Goal: Task Accomplishment & Management: Complete application form

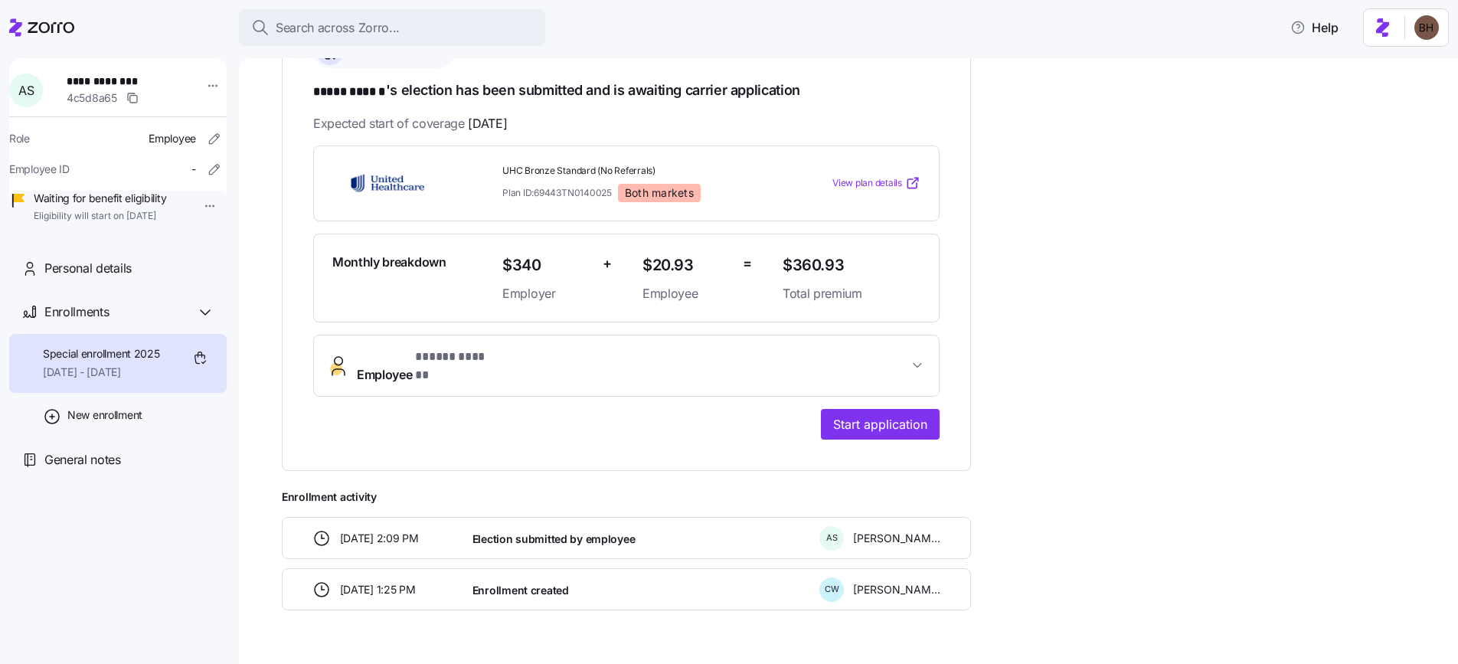
scroll to position [293, 0]
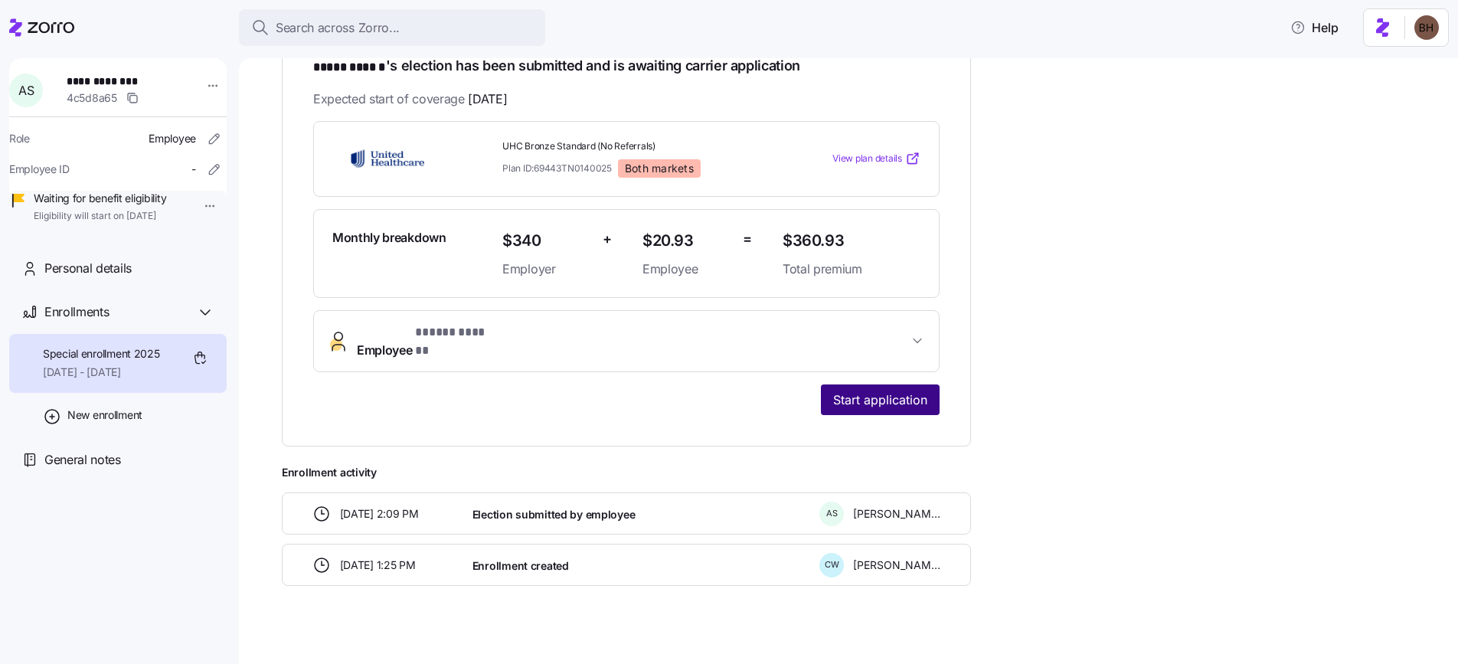
click at [824, 384] on button "Start application" at bounding box center [880, 399] width 119 height 31
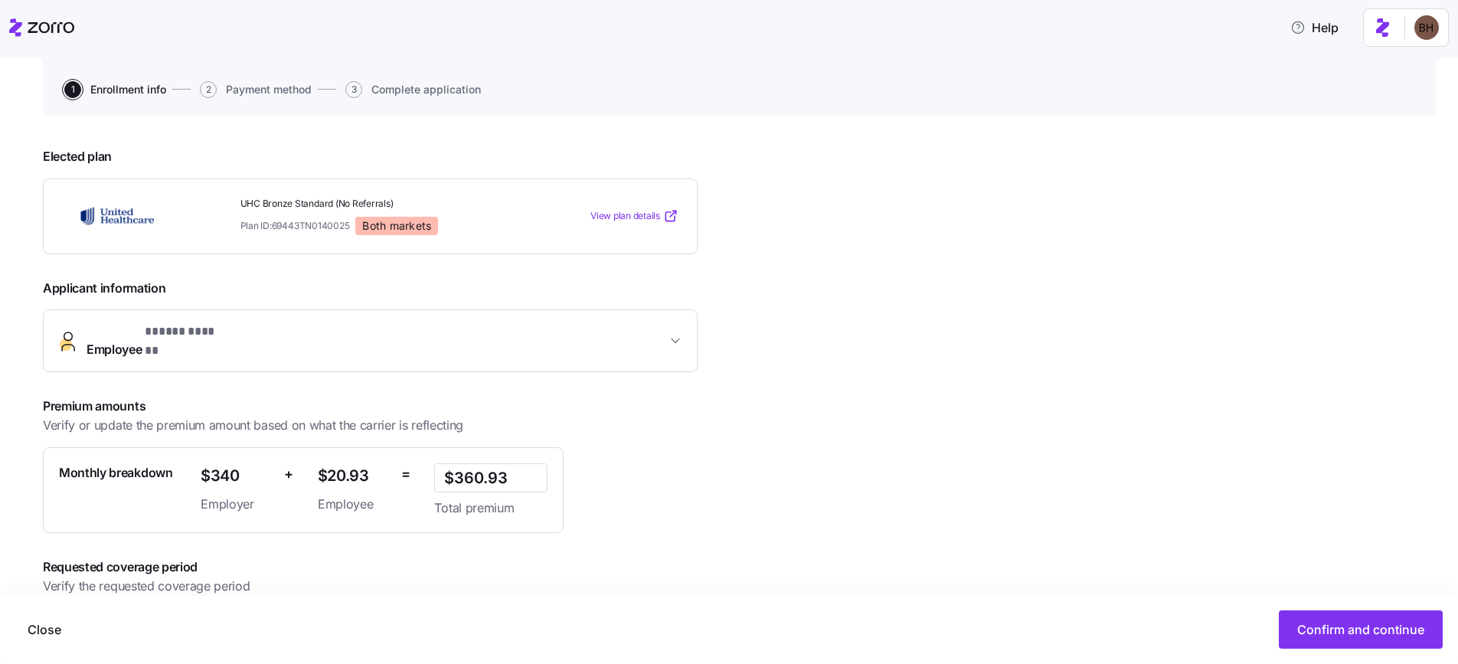
scroll to position [196, 0]
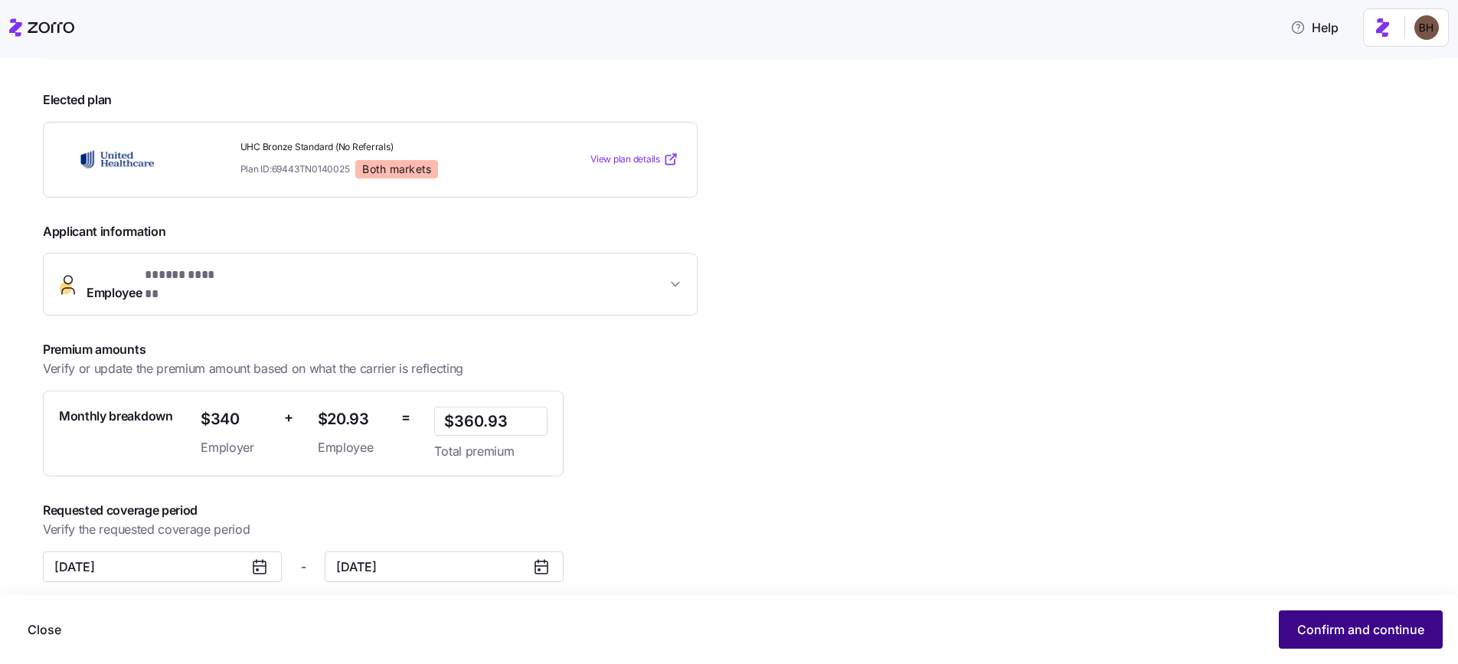
click at [1332, 623] on span "Confirm and continue" at bounding box center [1360, 629] width 127 height 18
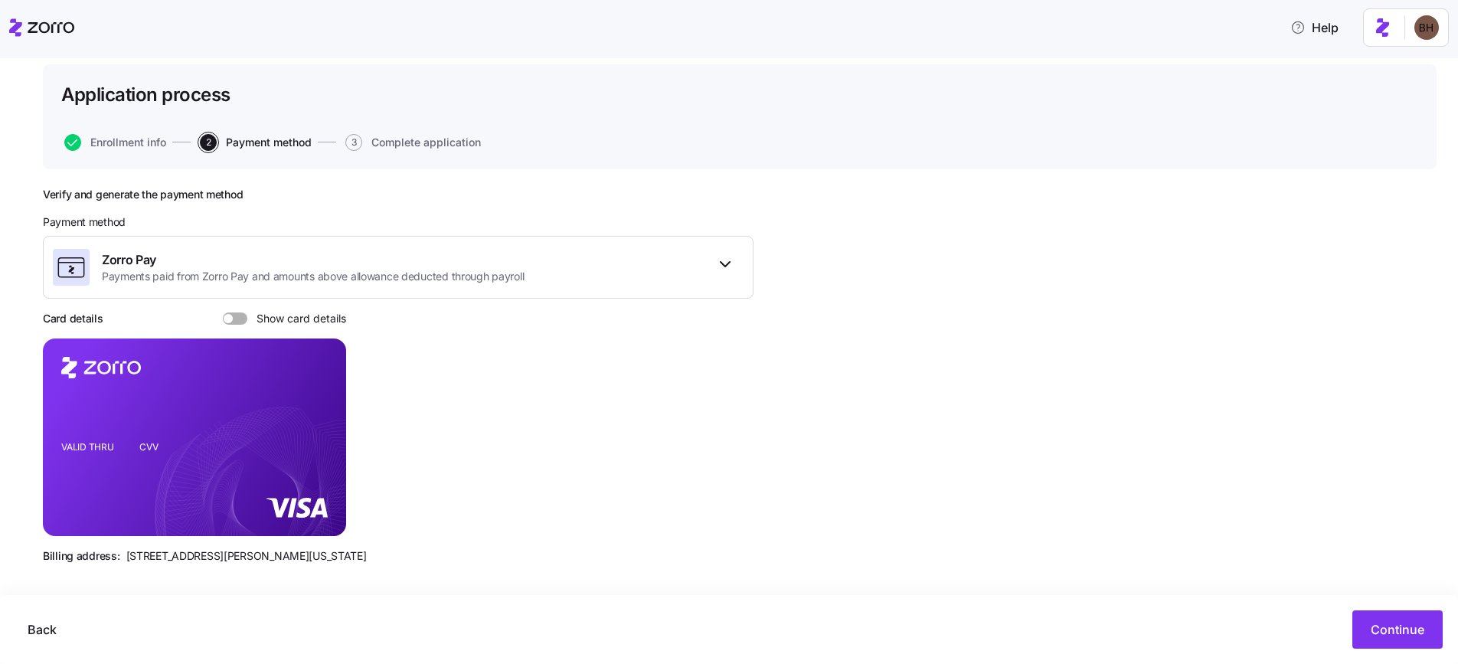
scroll to position [93, 0]
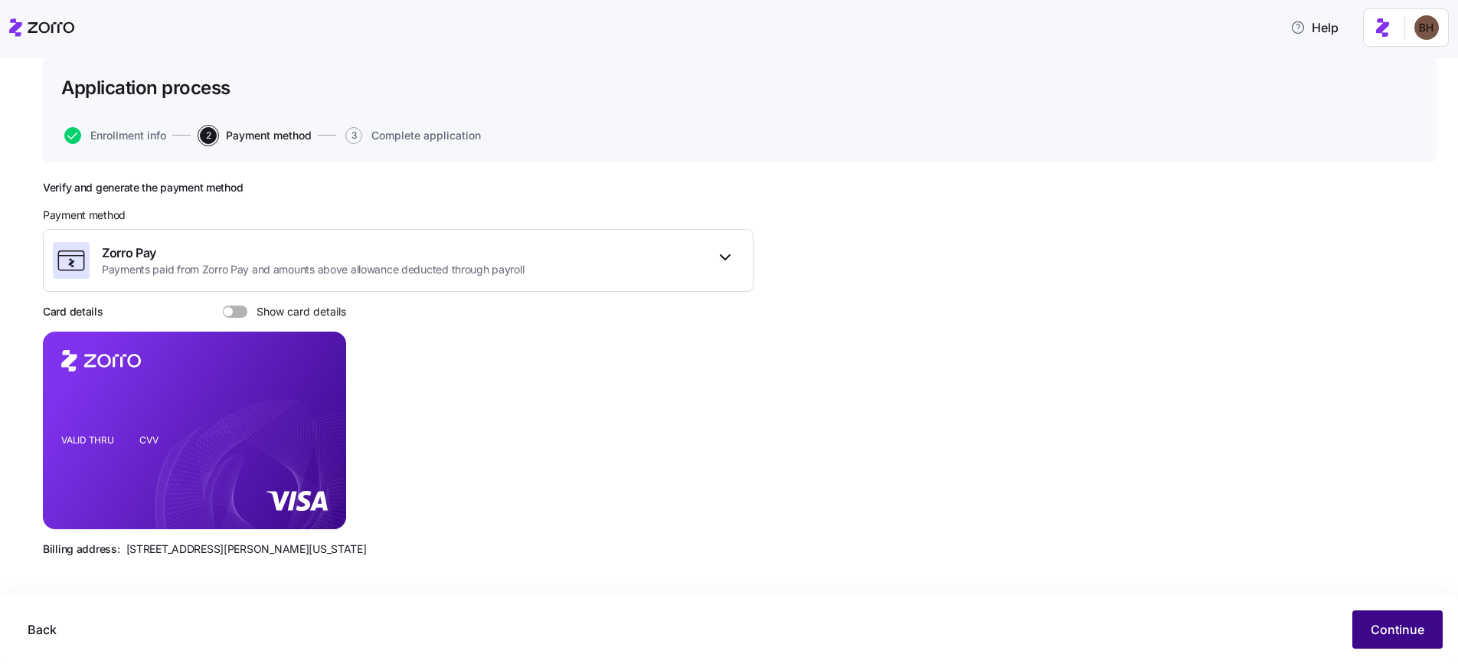
click at [1388, 616] on button "Continue" at bounding box center [1397, 629] width 90 height 38
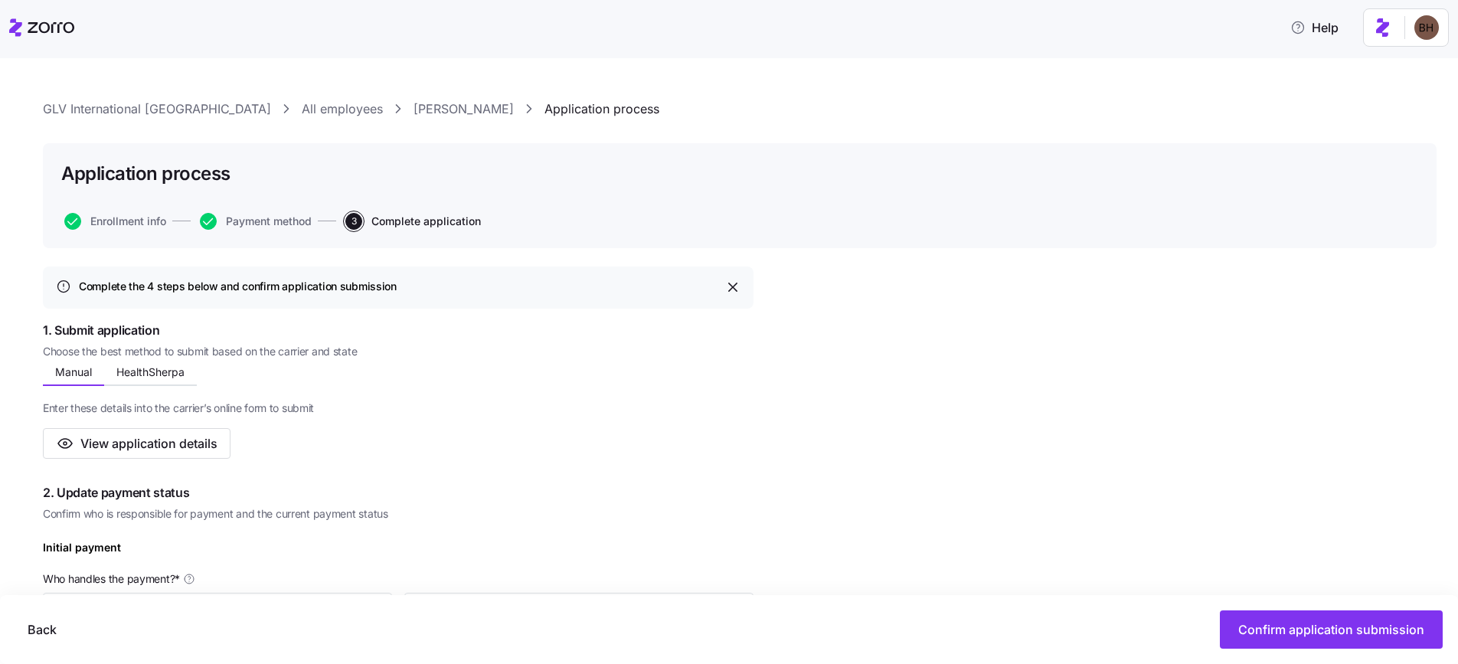
scroll to position [21, 0]
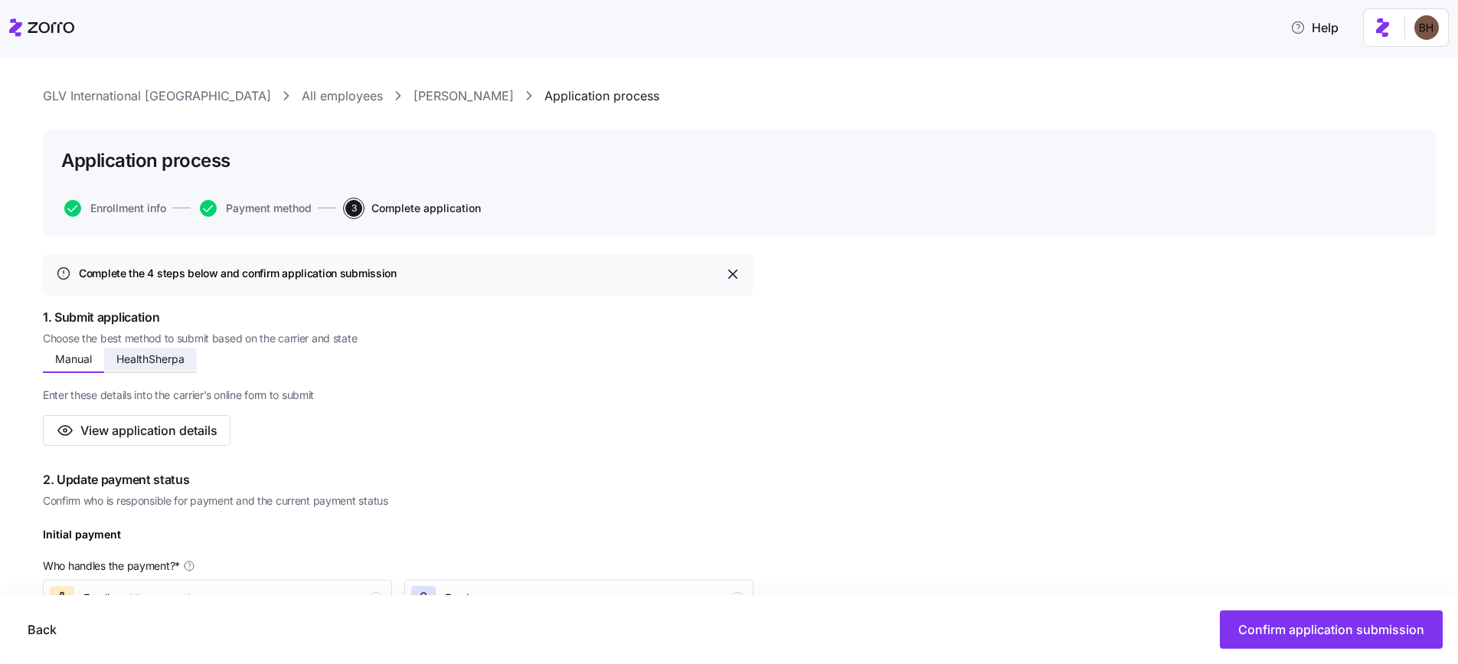
click at [133, 364] on span "HealthSherpa" at bounding box center [150, 359] width 68 height 11
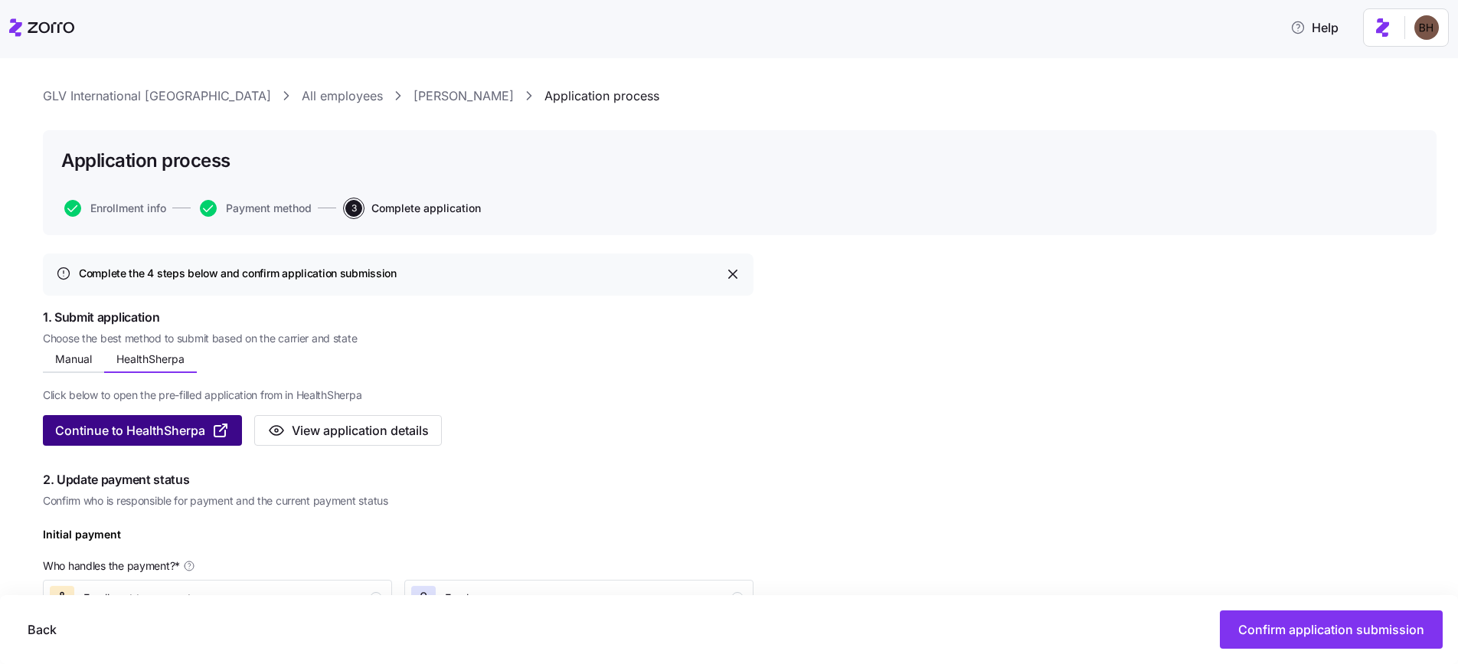
click at [149, 433] on span "Continue to HealthSherpa" at bounding box center [130, 430] width 150 height 18
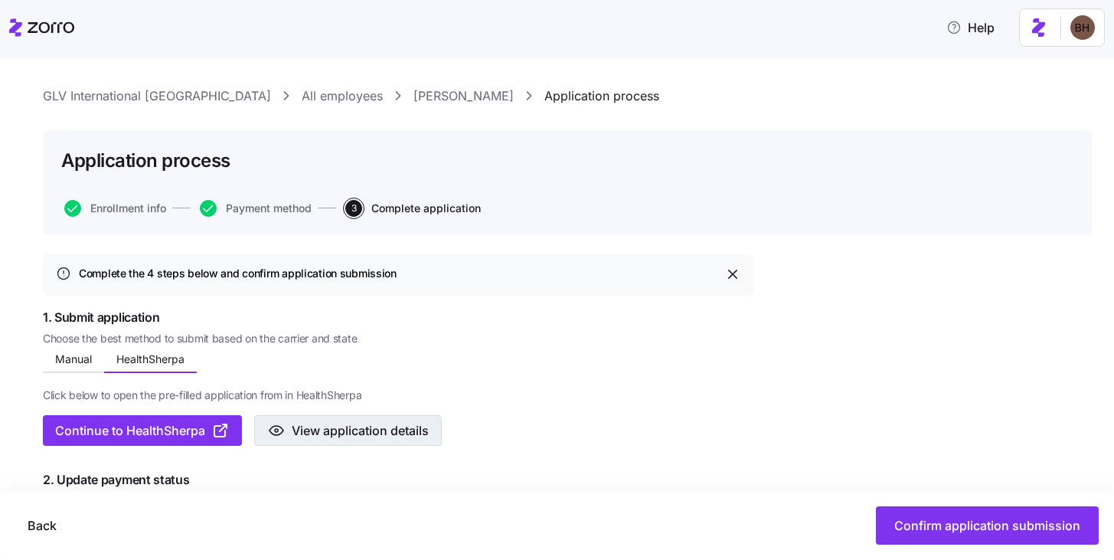
click at [301, 438] on span "View application details" at bounding box center [360, 430] width 137 height 18
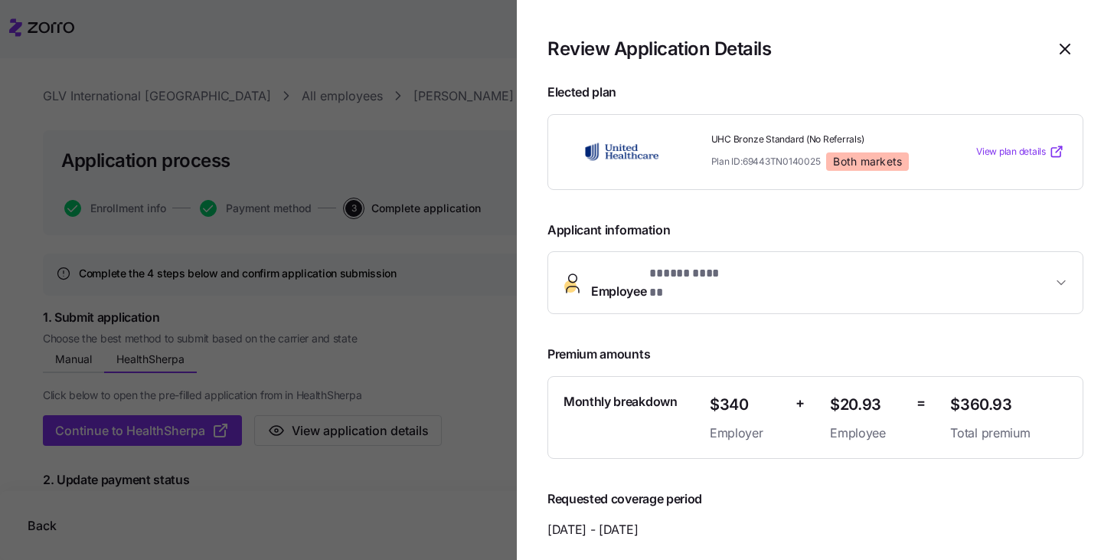
click at [852, 291] on button "Employee * ***** ****** *" at bounding box center [815, 282] width 535 height 61
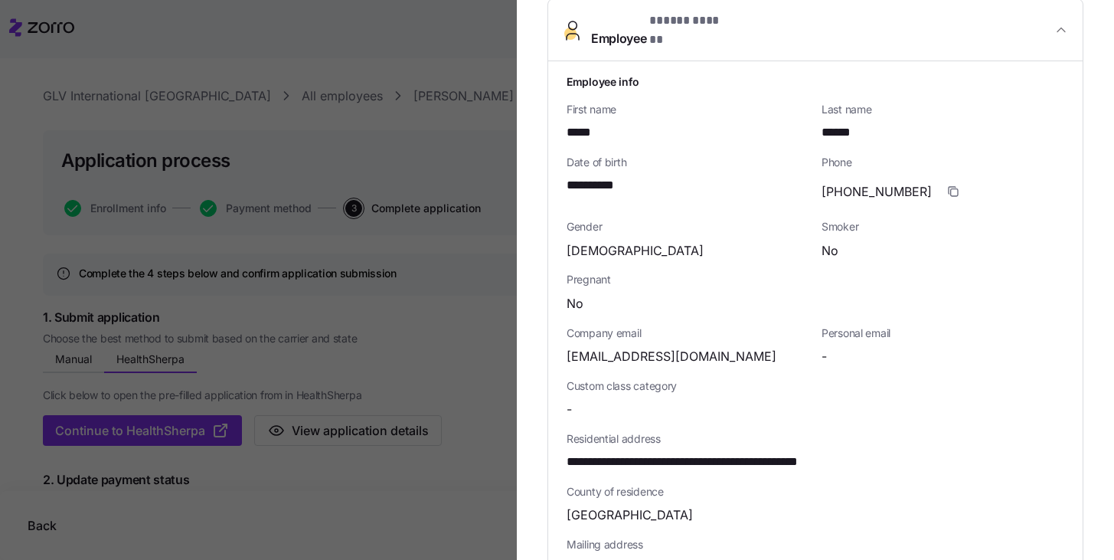
scroll to position [244, 0]
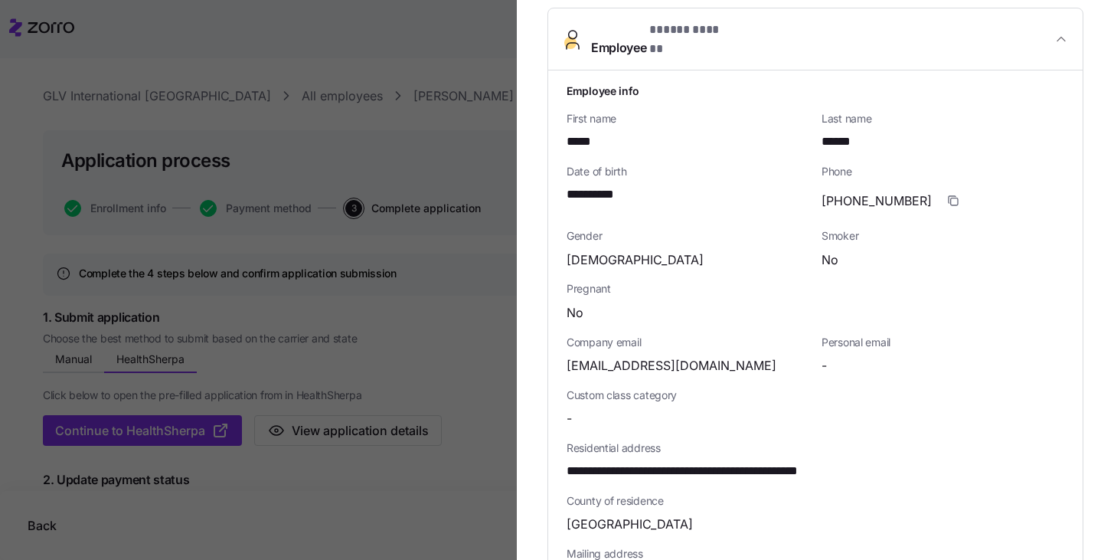
drag, startPoint x: 760, startPoint y: 460, endPoint x: 708, endPoint y: 458, distance: 52.1
click at [760, 462] on span "**********" at bounding box center [728, 471] width 323 height 19
drag, startPoint x: 708, startPoint y: 458, endPoint x: 554, endPoint y: 451, distance: 154.8
click at [554, 451] on div "**********" at bounding box center [815, 460] width 535 height 780
copy span "**********"
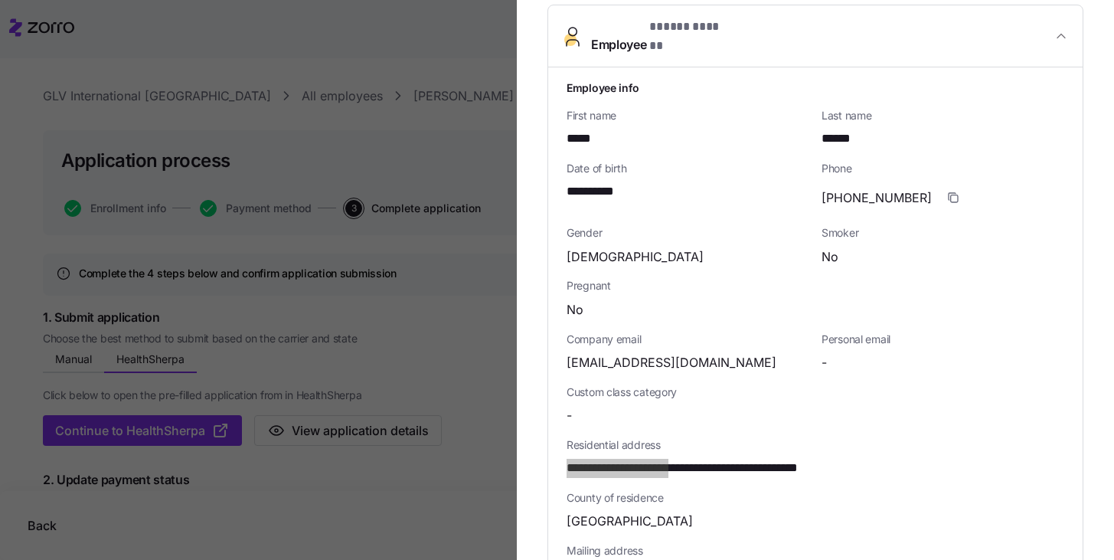
scroll to position [195, 0]
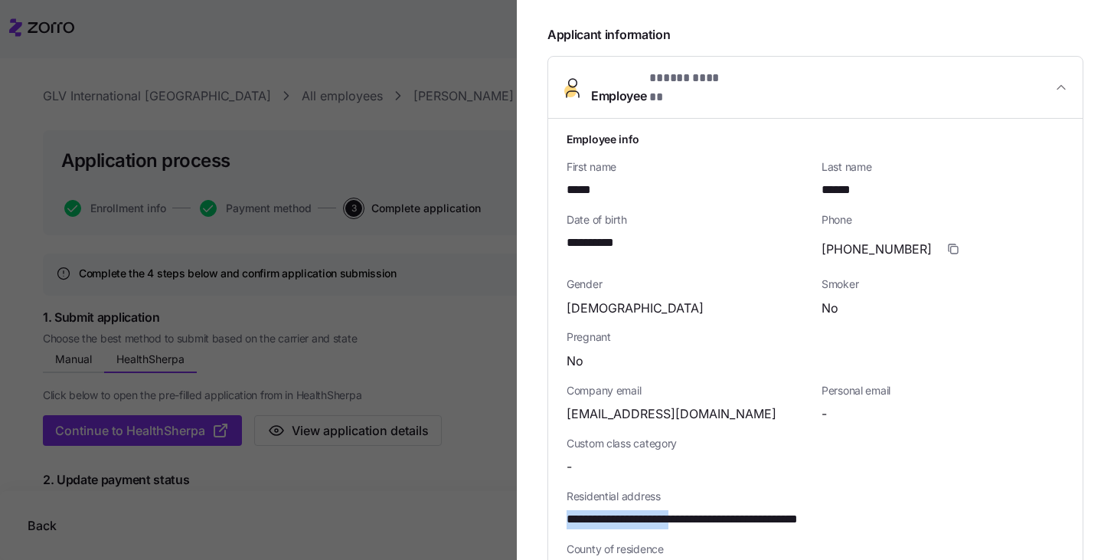
click at [1064, 81] on button "Employee * ***** ****** *" at bounding box center [815, 88] width 535 height 62
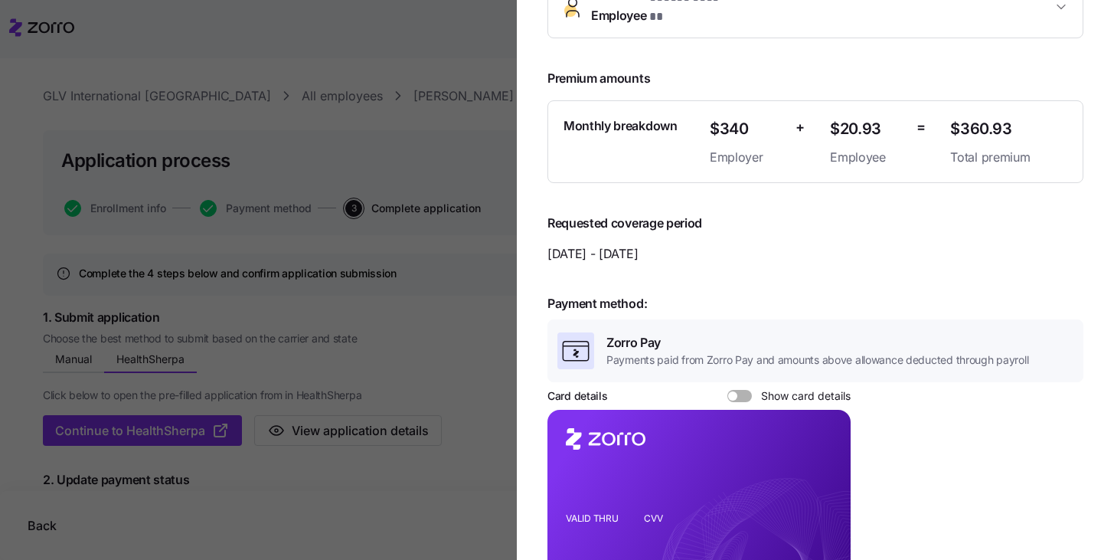
scroll to position [373, 0]
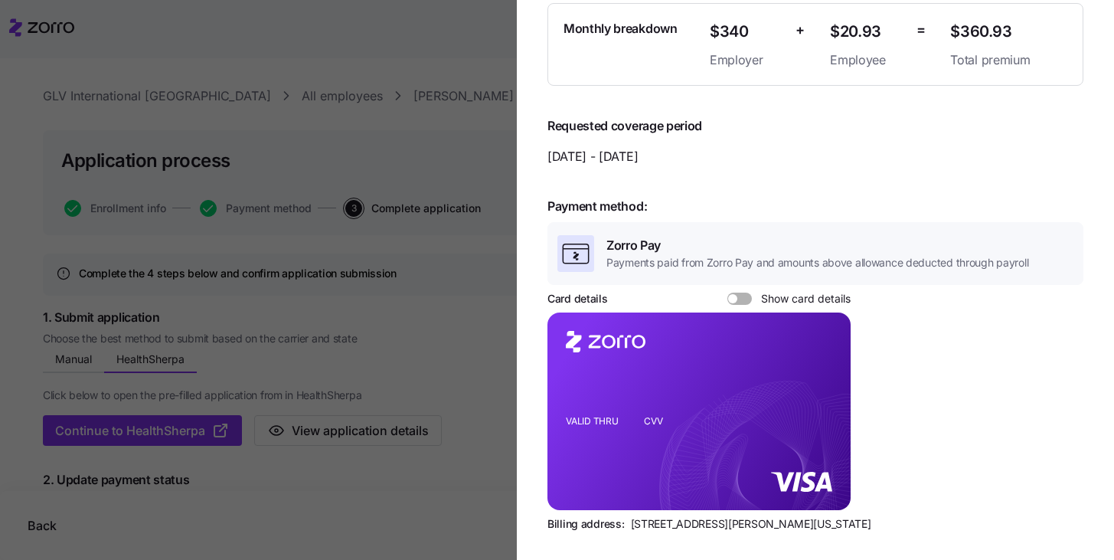
click at [742, 293] on span at bounding box center [744, 299] width 15 height 12
click at [727, 293] on input "Show card details" at bounding box center [727, 293] width 0 height 0
click at [564, 475] on rect at bounding box center [699, 411] width 303 height 198
click at [565, 475] on icon "VALID THRU CVV" at bounding box center [699, 411] width 303 height 198
click at [823, 381] on icon "copy-to-clipboard" at bounding box center [823, 385] width 8 height 8
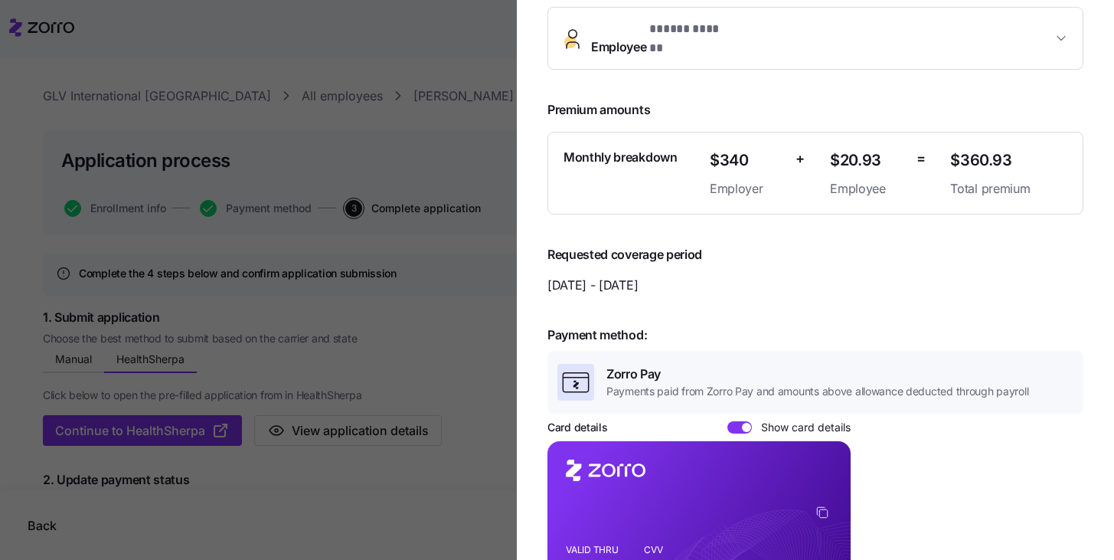
scroll to position [381, 0]
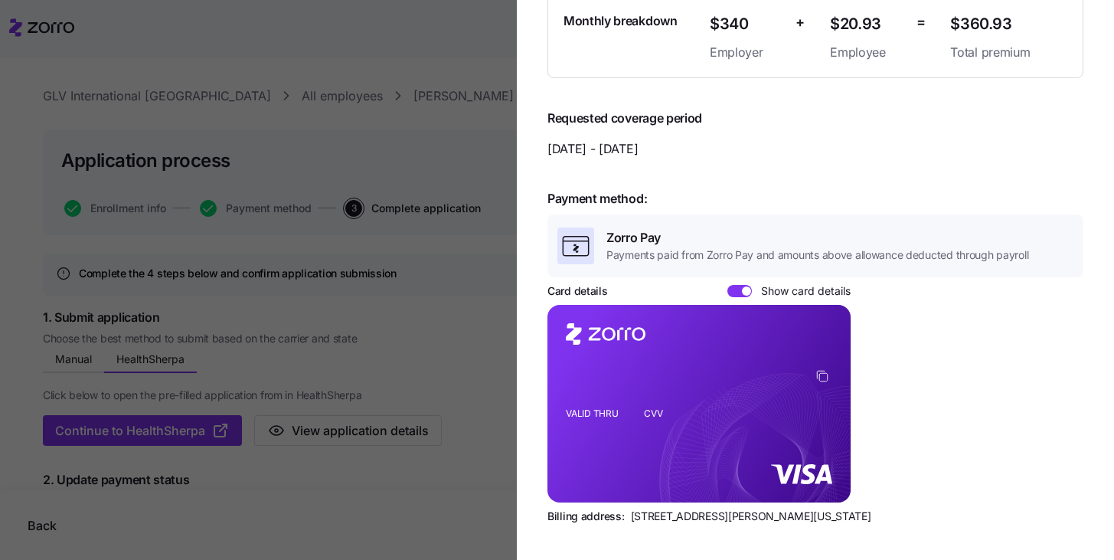
click at [421, 503] on div at bounding box center [557, 280] width 1114 height 560
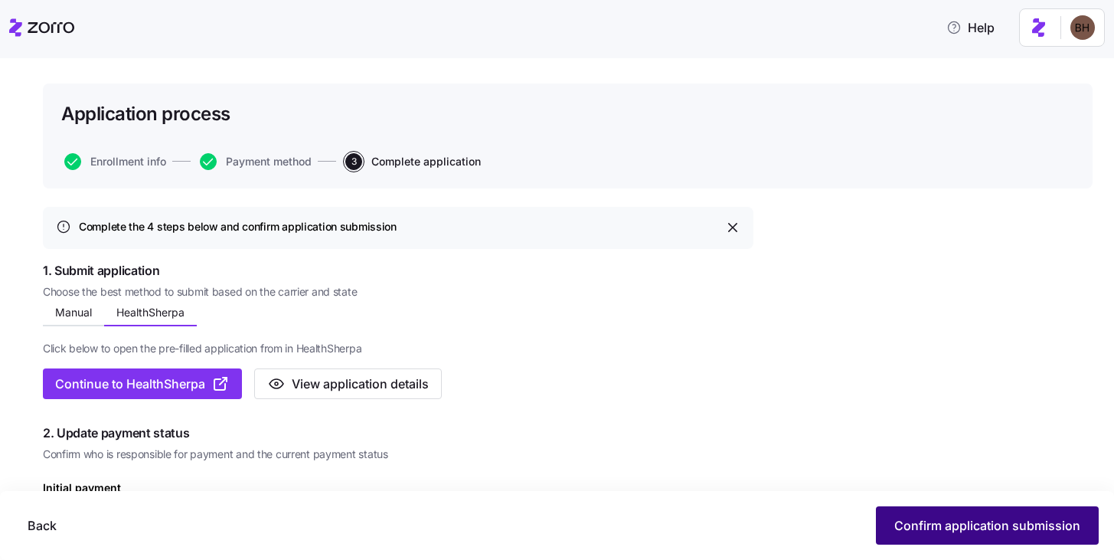
scroll to position [98, 0]
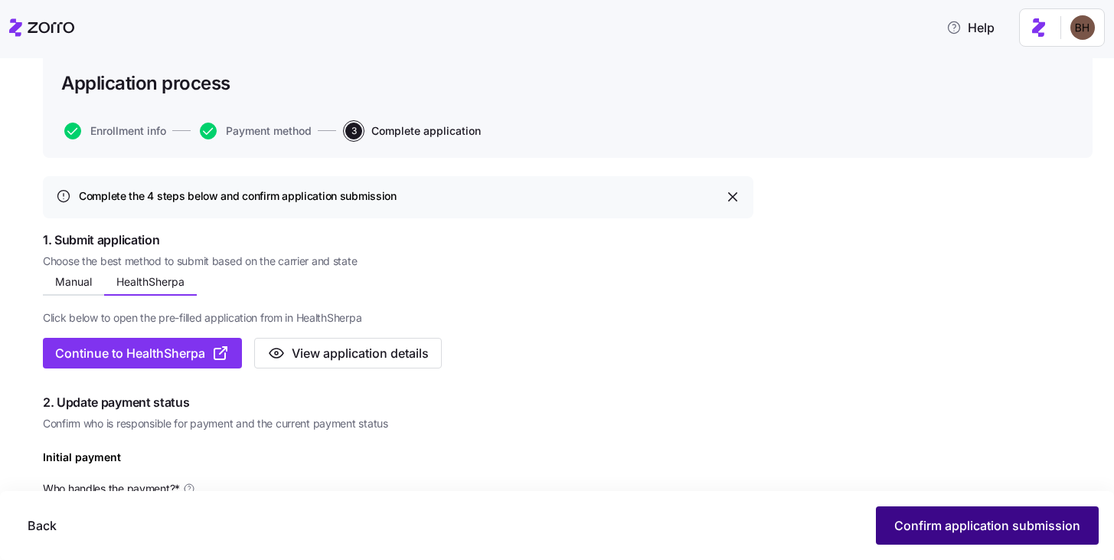
click at [984, 529] on span "Confirm application submission" at bounding box center [987, 525] width 186 height 18
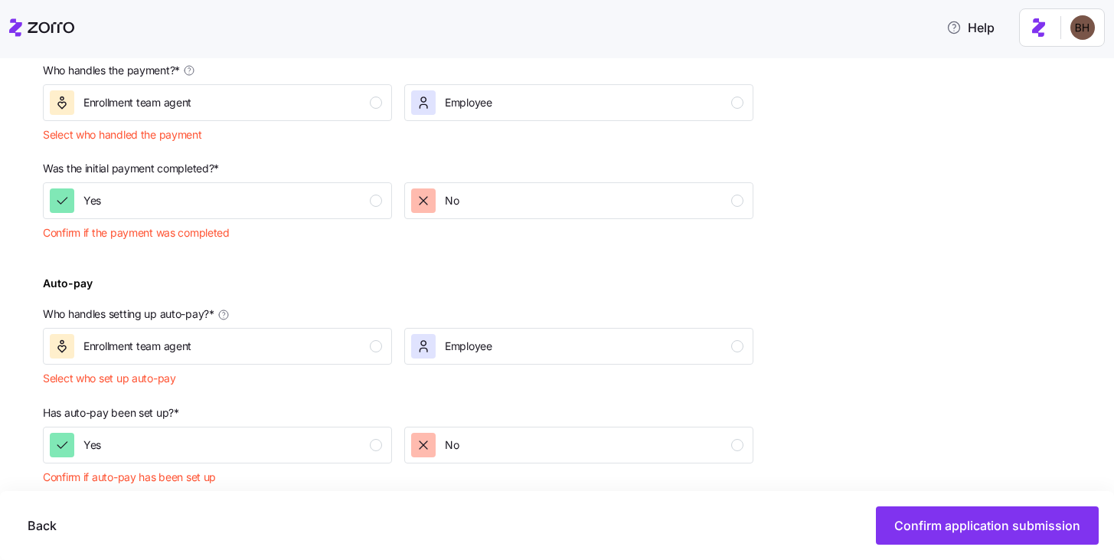
scroll to position [501, 0]
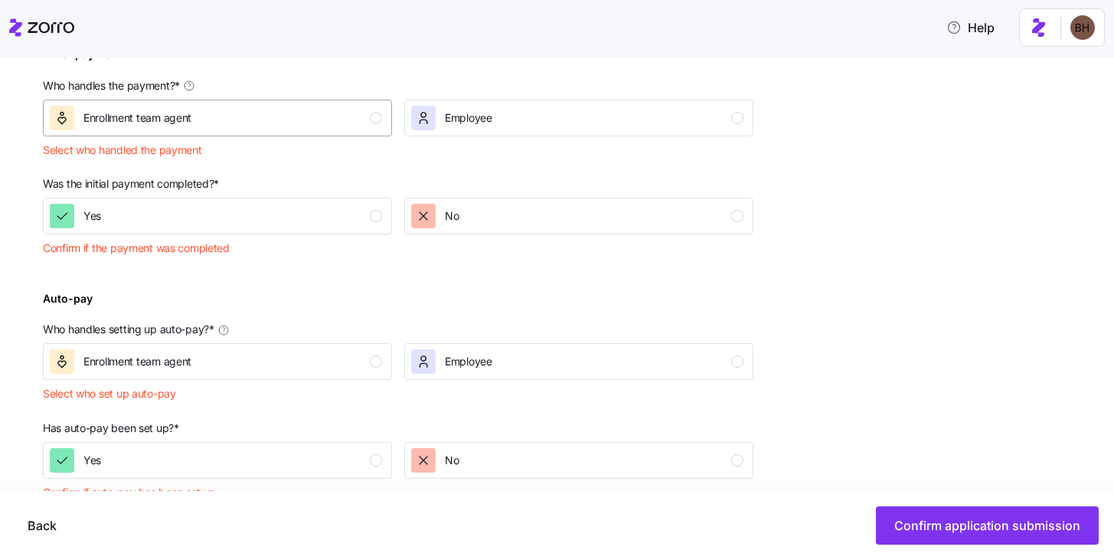
click at [202, 123] on div "Enrollment team agent" at bounding box center [216, 118] width 332 height 25
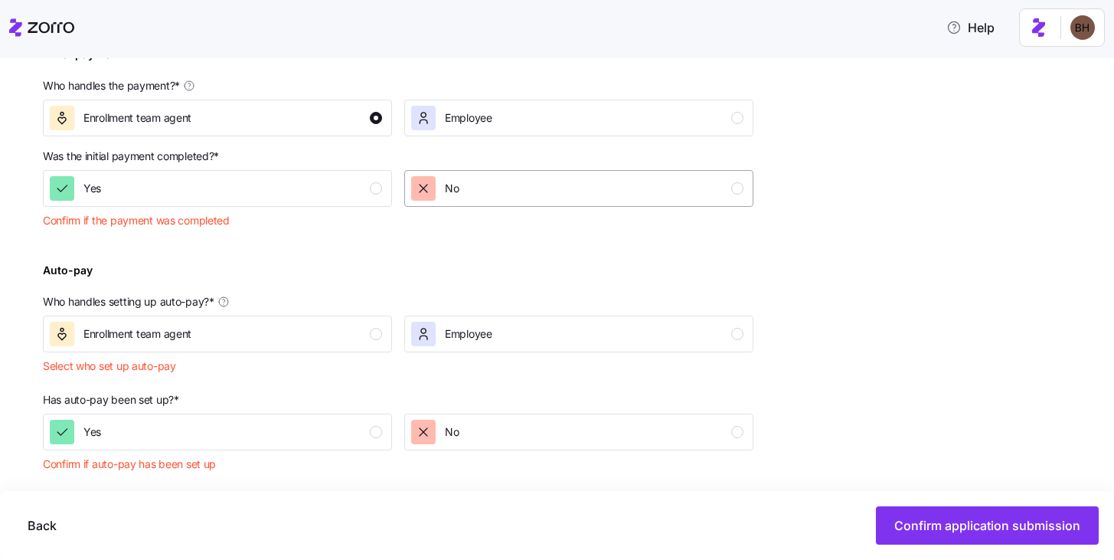
click at [517, 191] on div "No" at bounding box center [577, 188] width 332 height 25
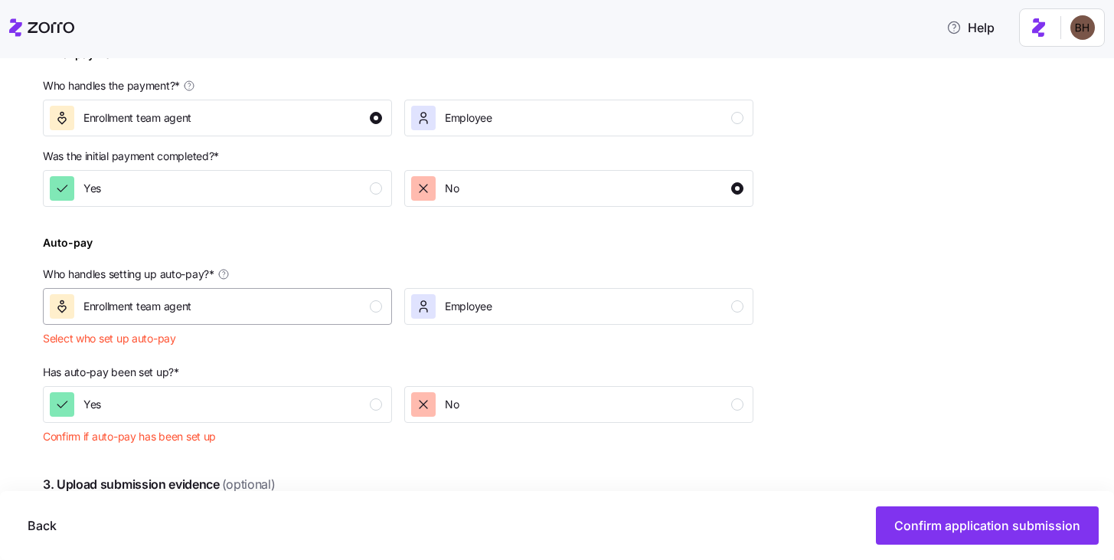
click at [330, 307] on div "Enrollment team agent" at bounding box center [216, 306] width 332 height 25
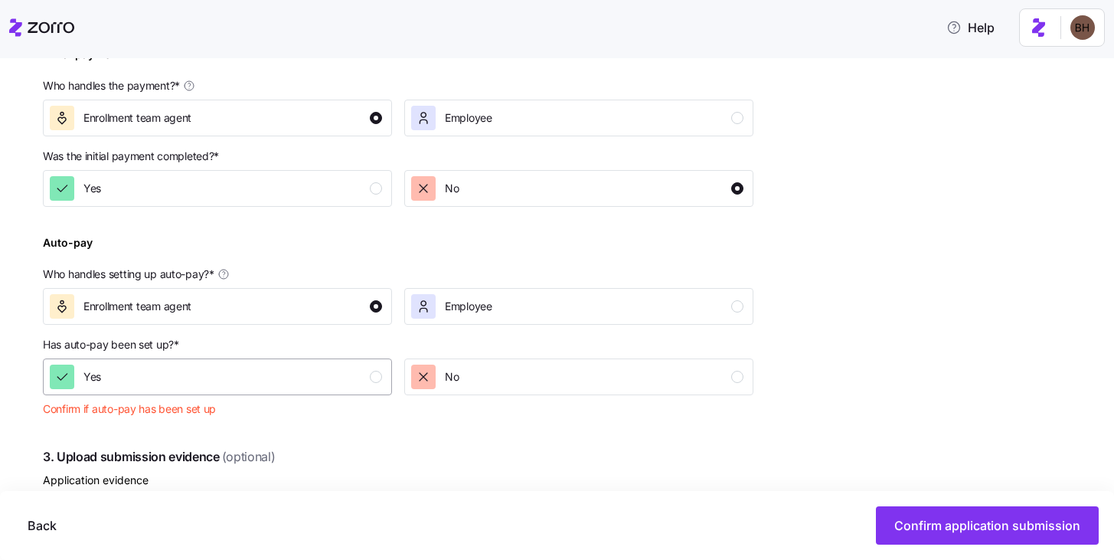
click at [335, 381] on div "Yes" at bounding box center [216, 377] width 332 height 25
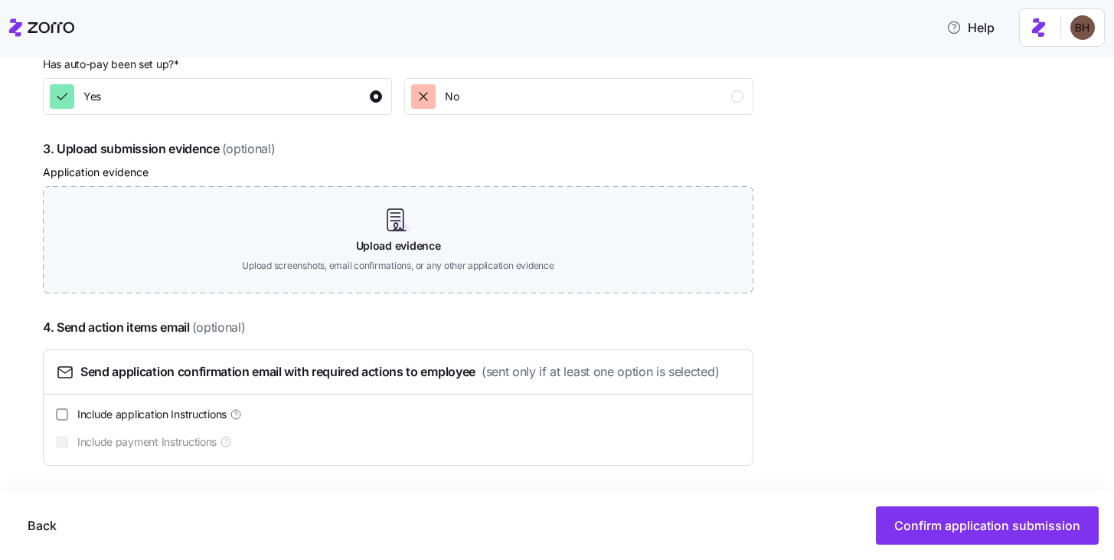
scroll to position [783, 0]
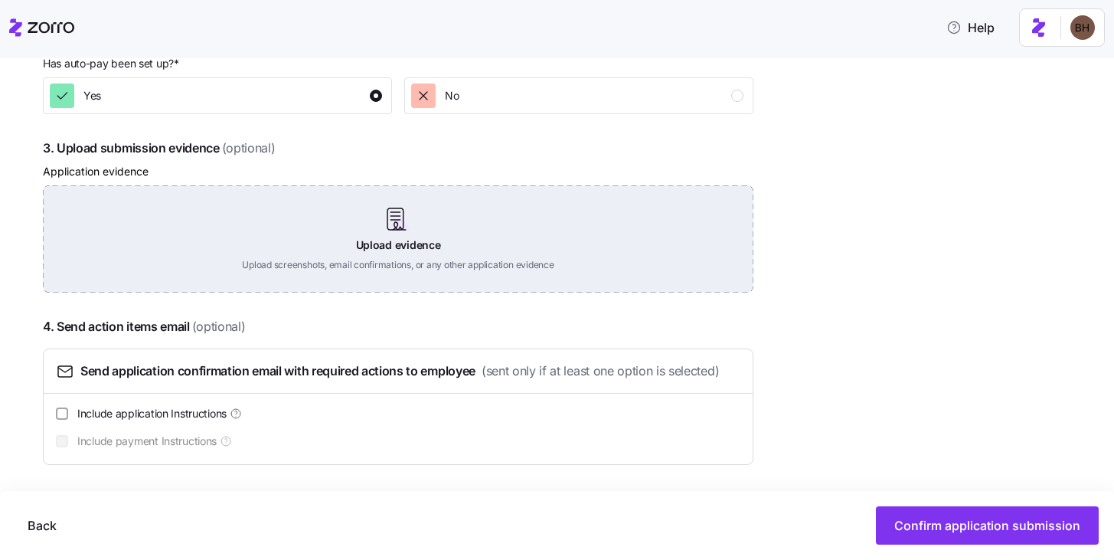
click at [394, 224] on div "Upload evidence Upload screenshots, email confirmations, or any other applicati…" at bounding box center [398, 238] width 711 height 107
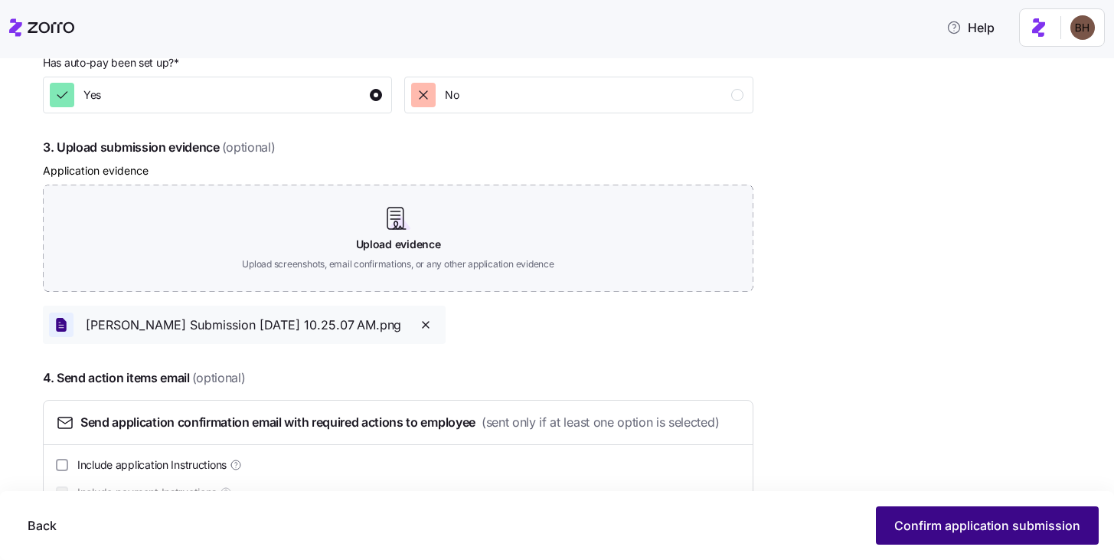
click at [1039, 532] on span "Confirm application submission" at bounding box center [987, 525] width 186 height 18
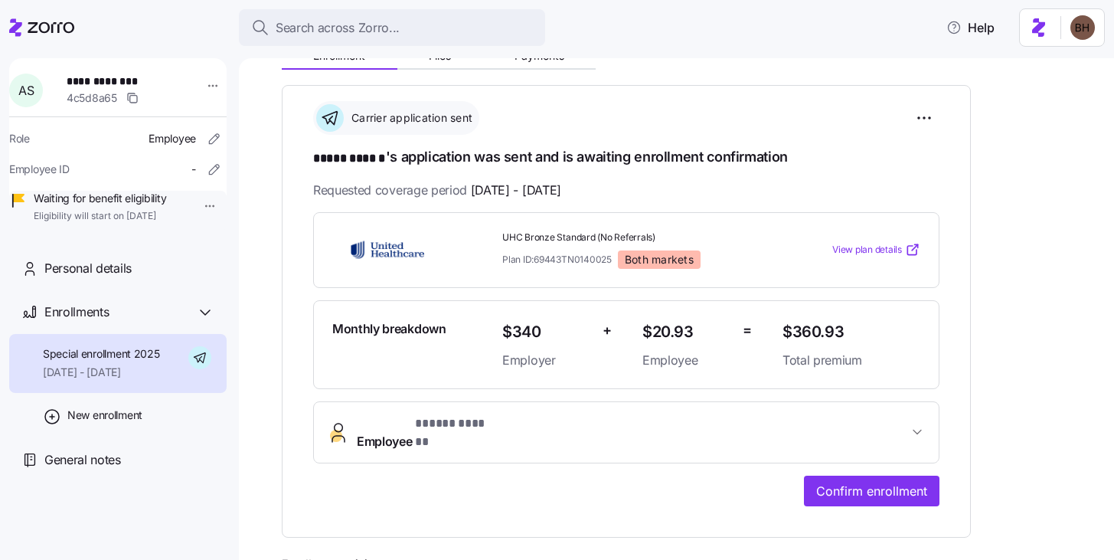
scroll to position [192, 0]
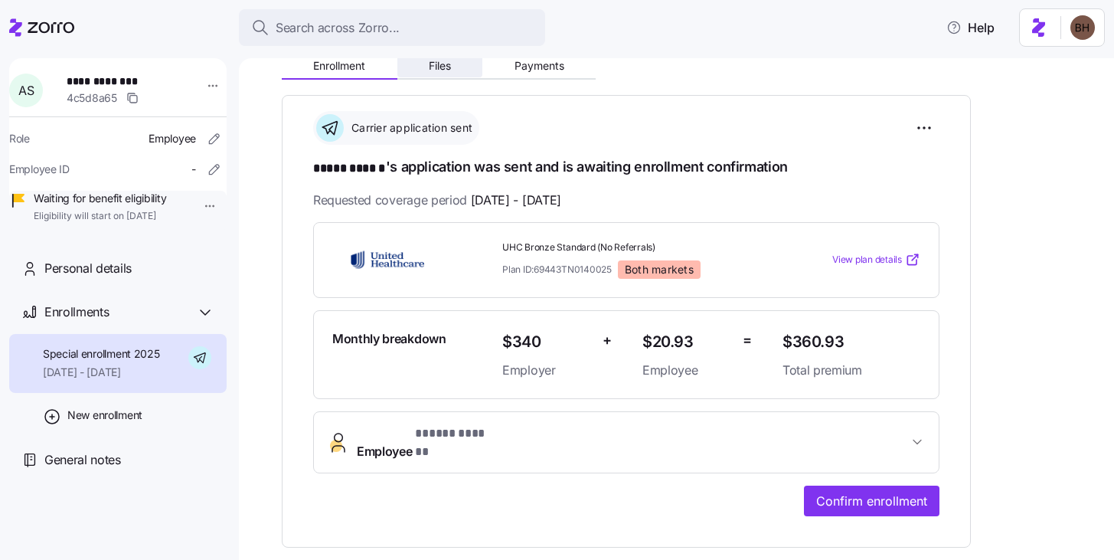
click at [445, 68] on span "Files" at bounding box center [440, 65] width 22 height 11
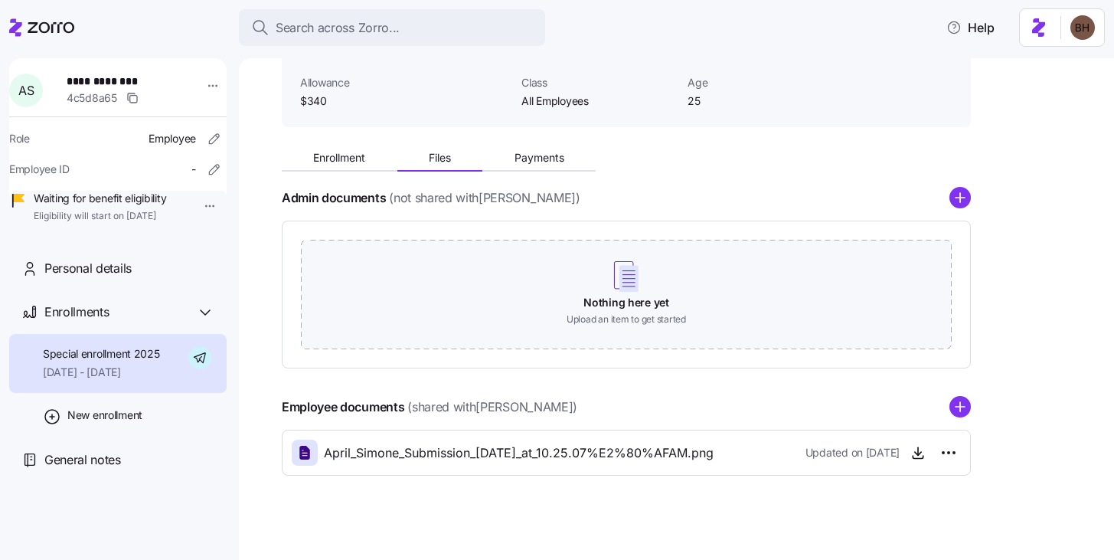
scroll to position [108, 0]
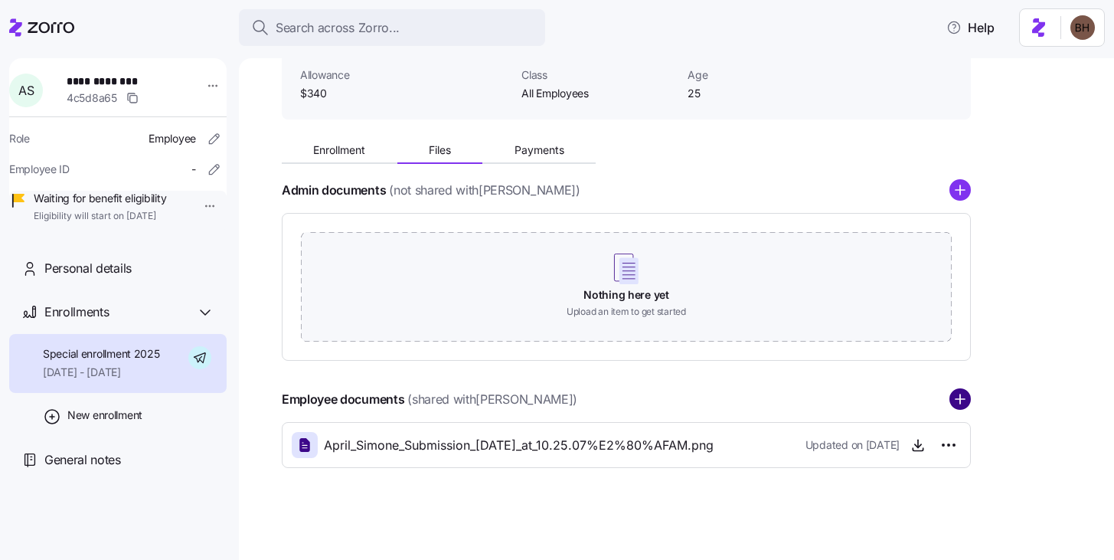
click at [956, 400] on icon "add icon" at bounding box center [960, 398] width 21 height 21
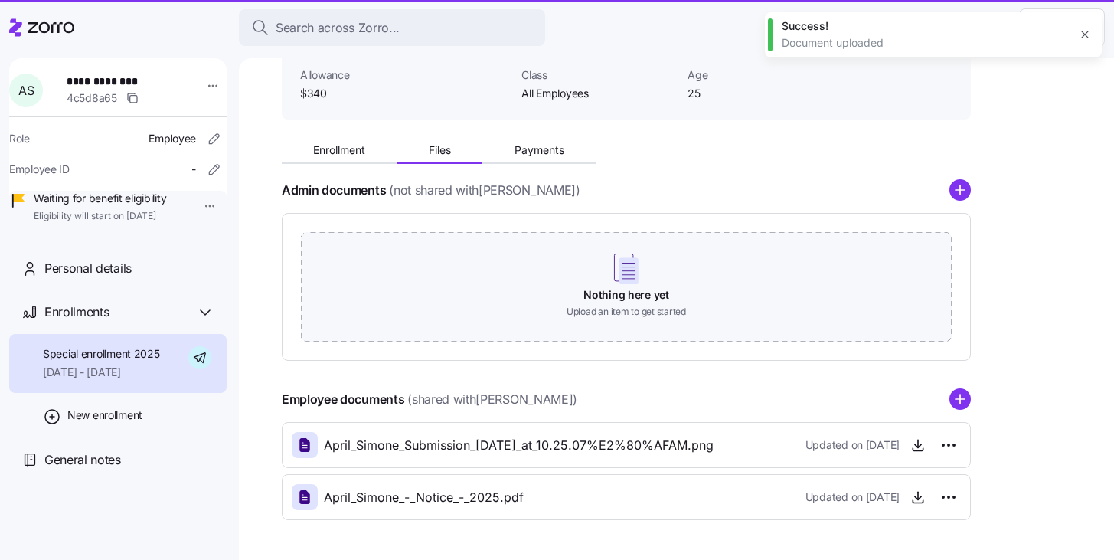
click at [962, 403] on circle "add icon" at bounding box center [960, 400] width 20 height 20
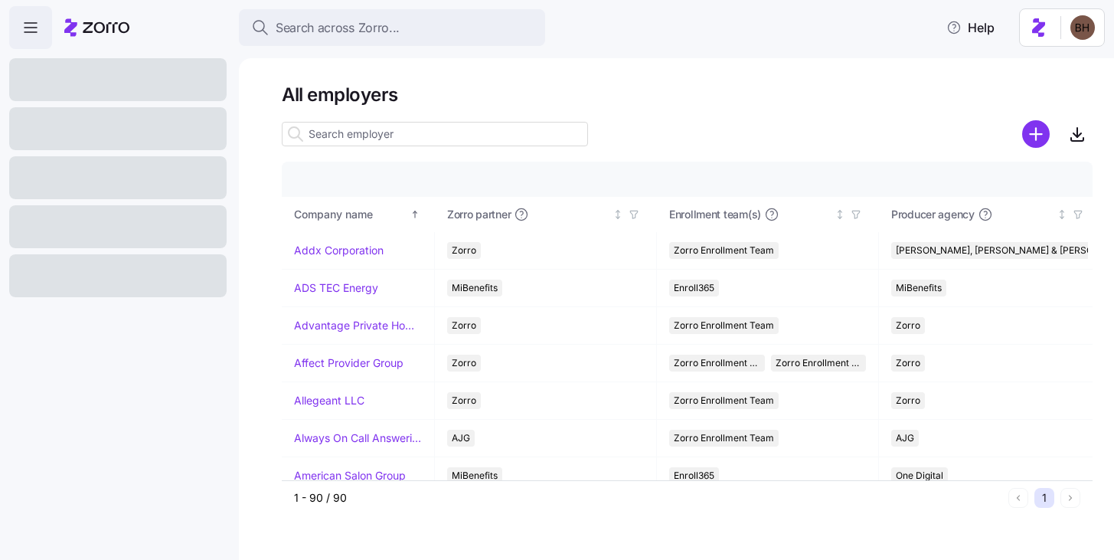
click at [368, 137] on input at bounding box center [435, 134] width 306 height 25
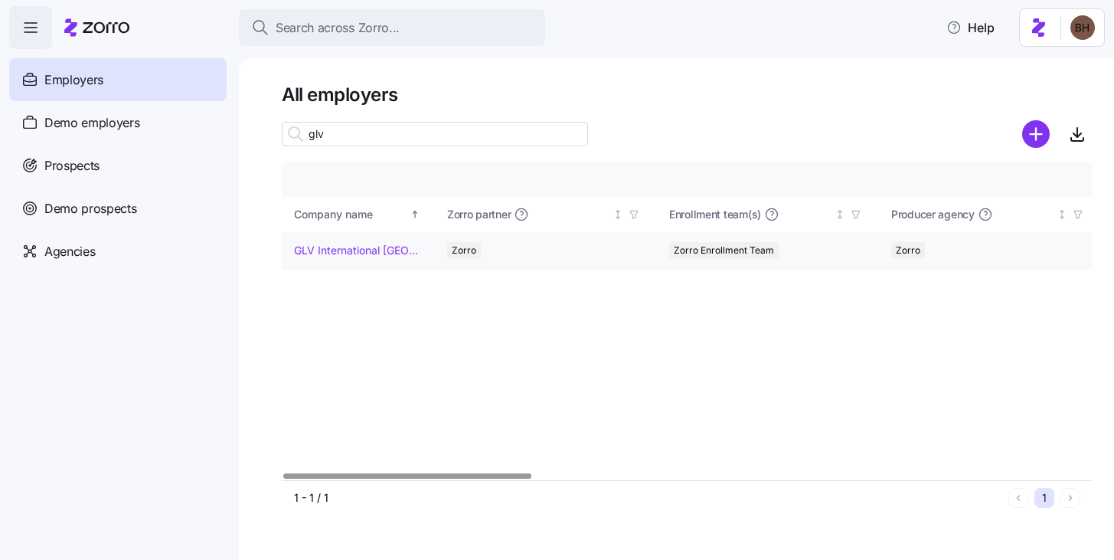
type input "glv"
click at [383, 249] on link "GLV International USA" at bounding box center [358, 250] width 128 height 15
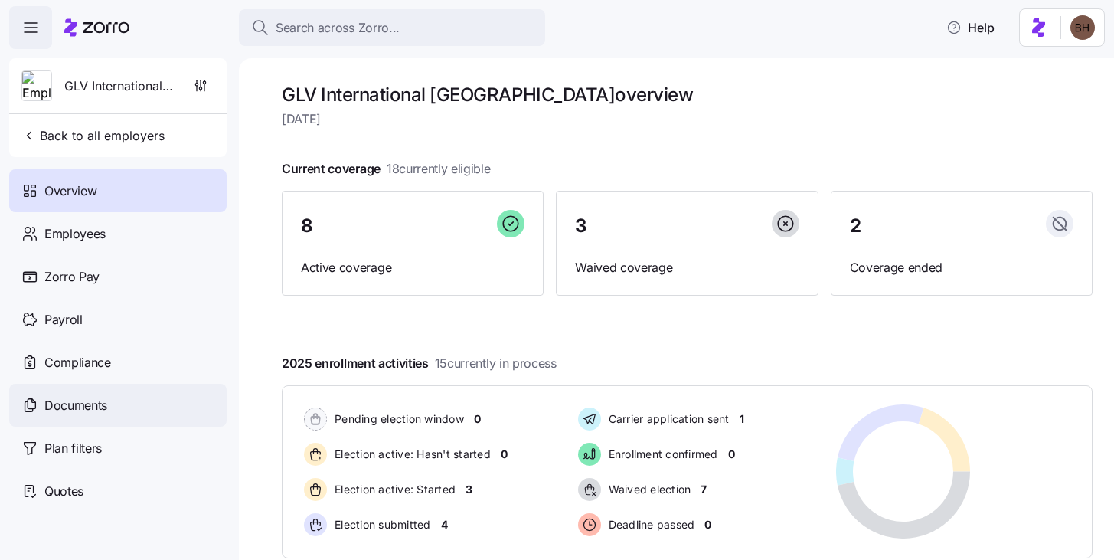
click at [106, 412] on span "Documents" at bounding box center [75, 405] width 63 height 19
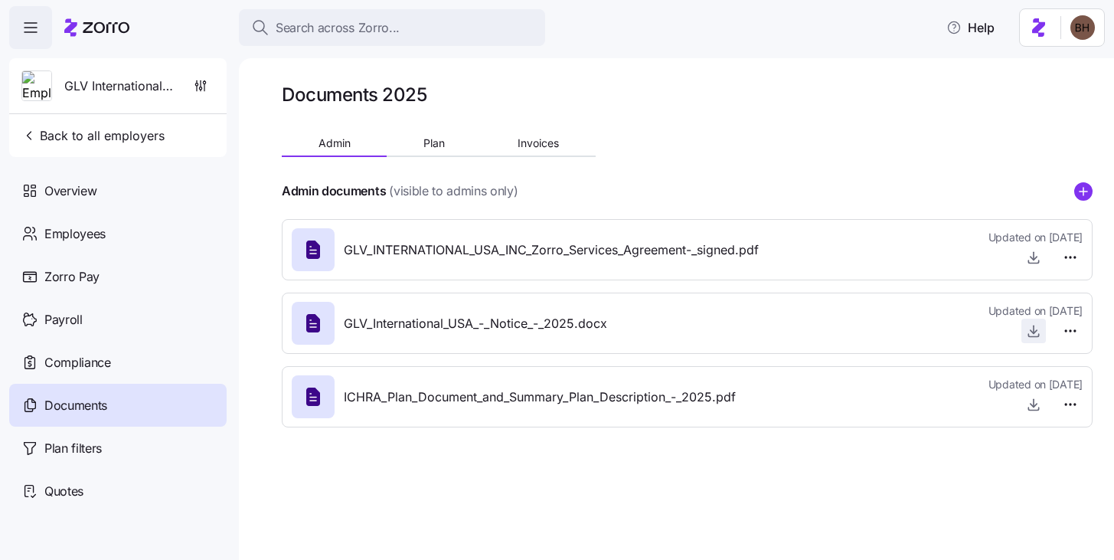
click at [1035, 329] on icon "button" at bounding box center [1033, 330] width 15 height 15
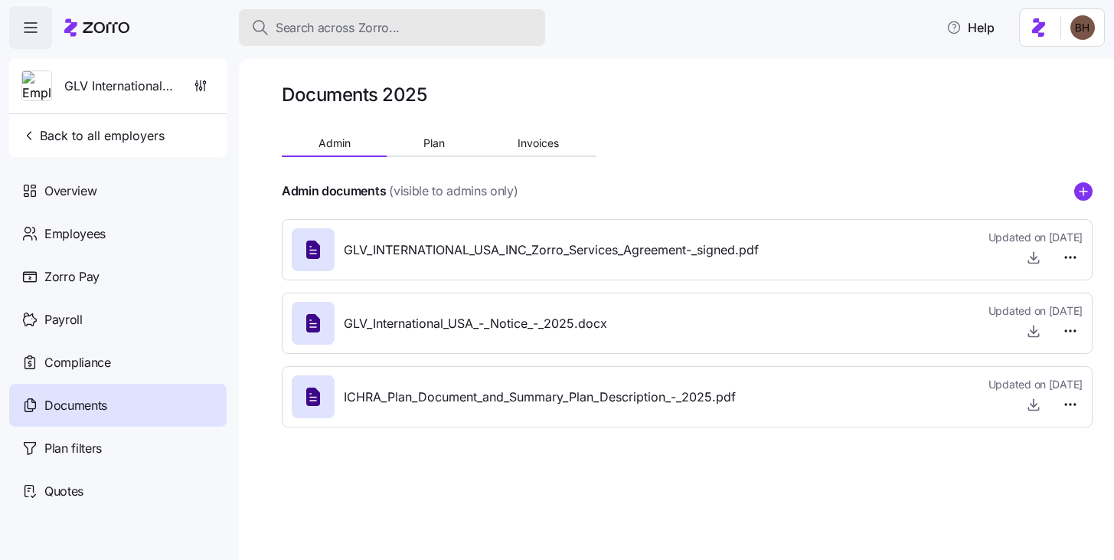
click at [333, 26] on span "Search across Zorro..." at bounding box center [338, 27] width 124 height 19
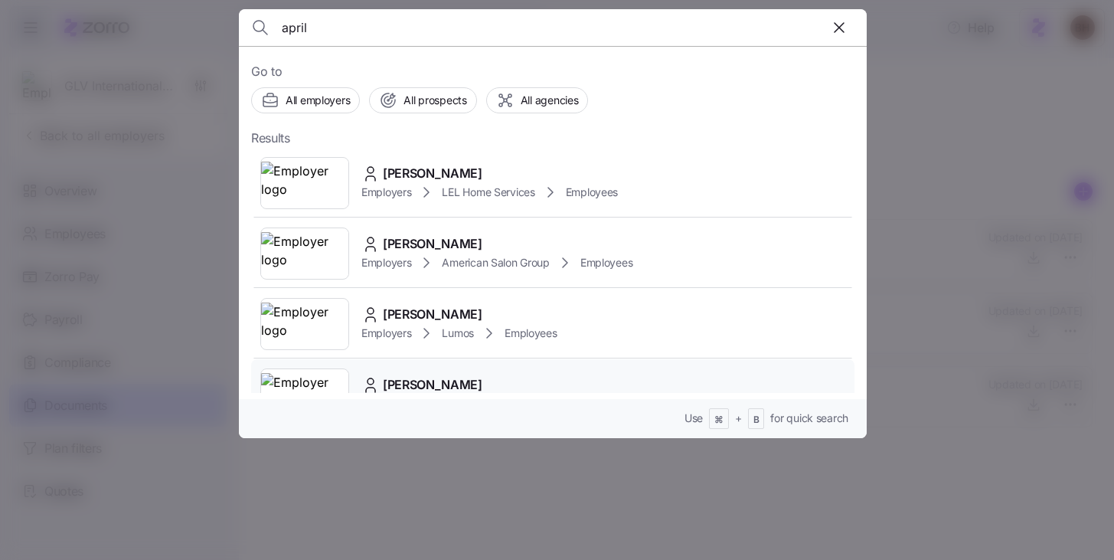
type input "april"
click at [436, 369] on div "April Simone Employers GLV International USA Employees" at bounding box center [552, 394] width 603 height 70
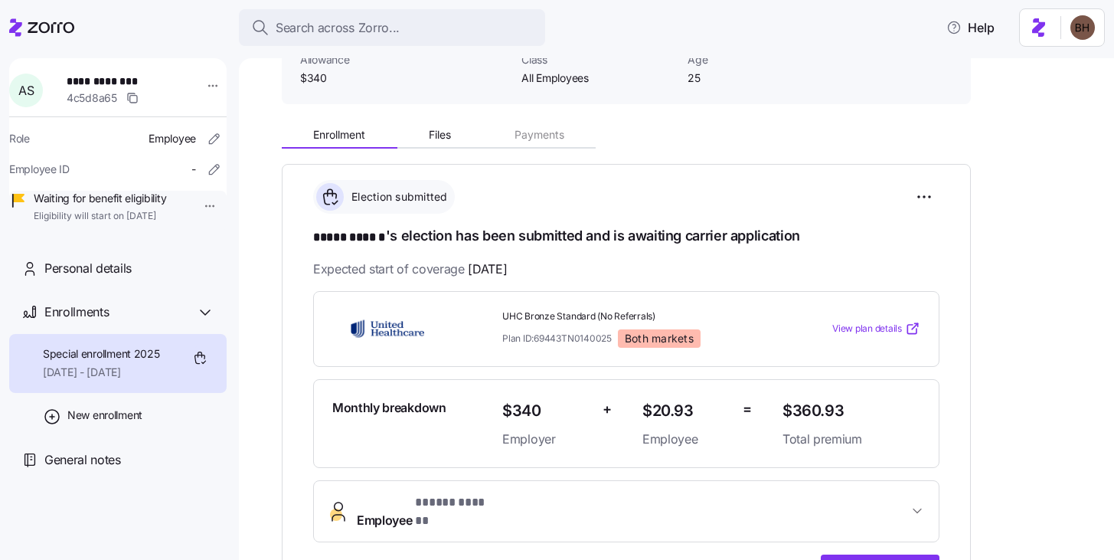
scroll to position [139, 0]
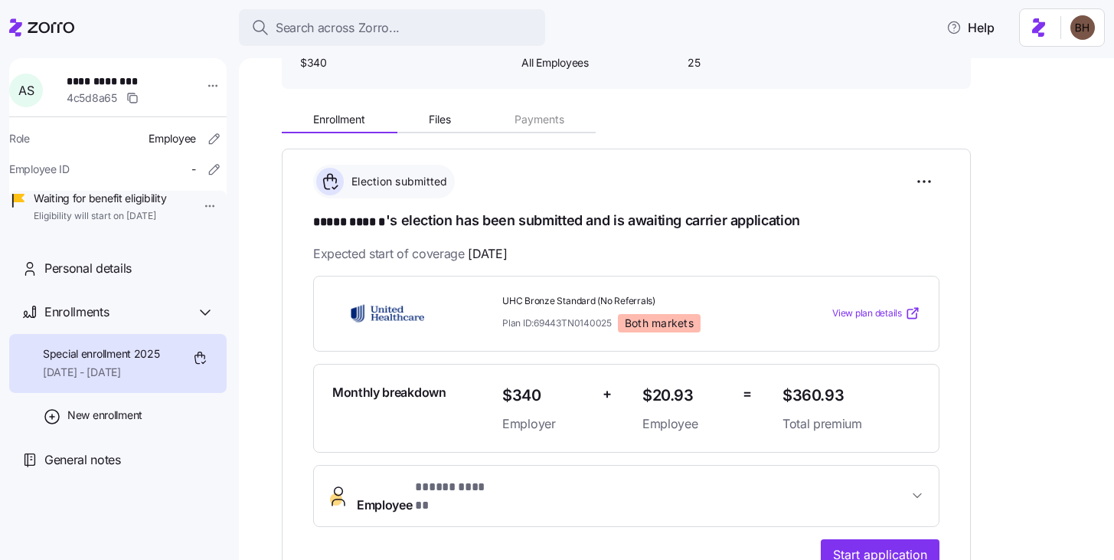
click at [923, 489] on icon "button" at bounding box center [917, 495] width 15 height 15
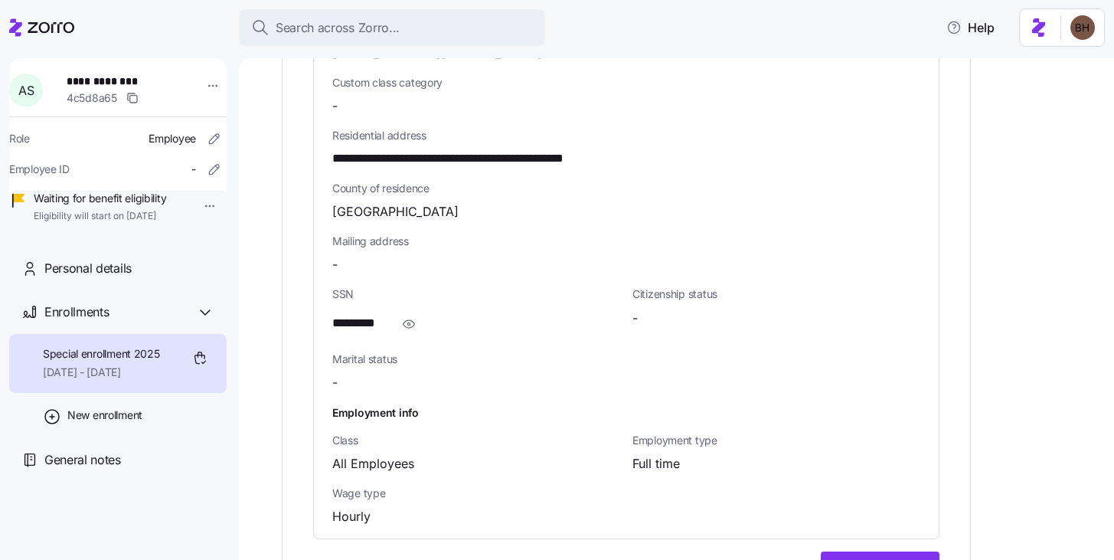
scroll to position [904, 0]
